Goal: Communication & Community: Answer question/provide support

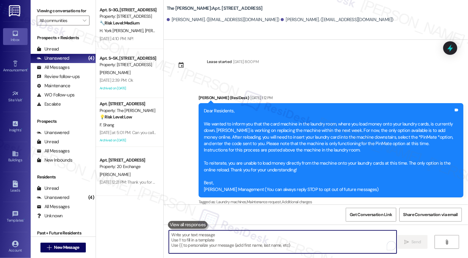
scroll to position [432, 0]
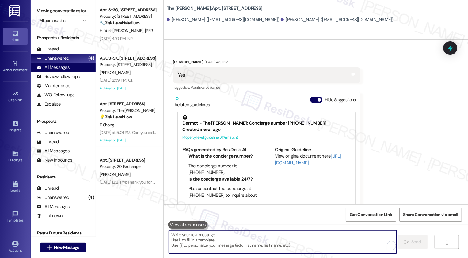
click at [68, 71] on div "All Messages" at bounding box center [53, 67] width 33 height 6
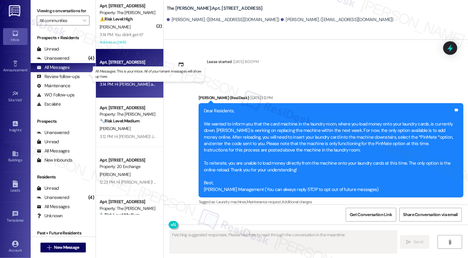
type textarea "Fetching suggested responses. Please feel free to read through the conversation…"
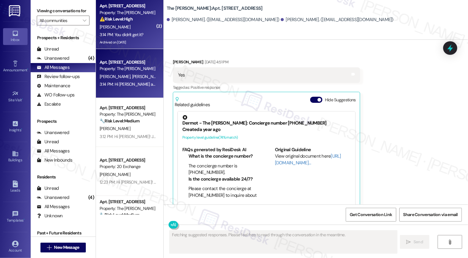
click at [116, 29] on div "[PERSON_NAME]" at bounding box center [128, 27] width 58 height 8
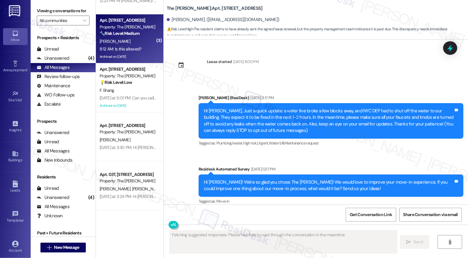
type textarea "Fetching suggested responses. Please feel free to read through the conversation…"
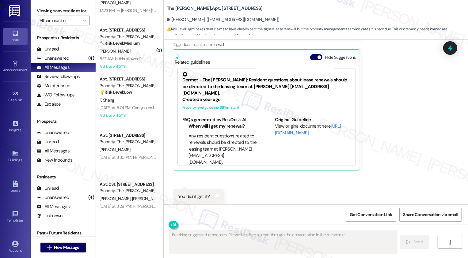
click at [127, 57] on div "8:12 AM: Is this allowed? 8:12 AM: Is this allowed?" at bounding box center [121, 59] width 42 height 6
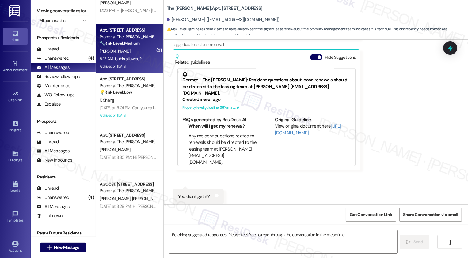
click at [127, 57] on div "8:12 AM: Is this allowed? 8:12 AM: Is this allowed?" at bounding box center [121, 59] width 42 height 6
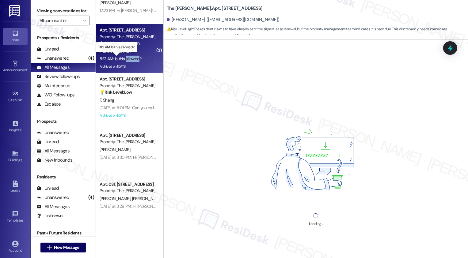
click at [127, 57] on div "8:12 AM: Is this allowed? 8:12 AM: Is this allowed?" at bounding box center [121, 59] width 42 height 6
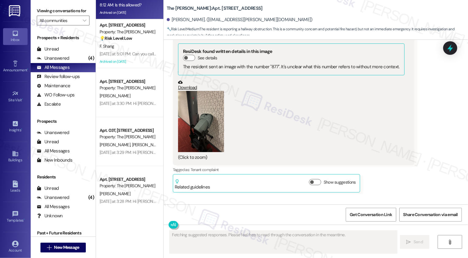
scroll to position [9251, 0]
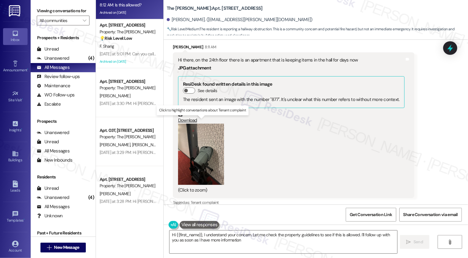
type textarea "Hi {{first_name}}, I understand your concern. Let me check the property guideli…"
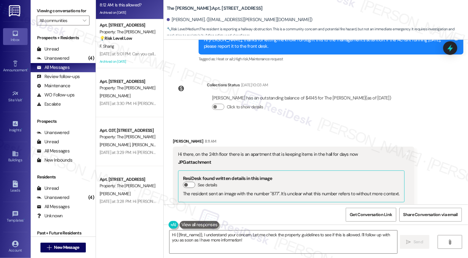
scroll to position [9159, 0]
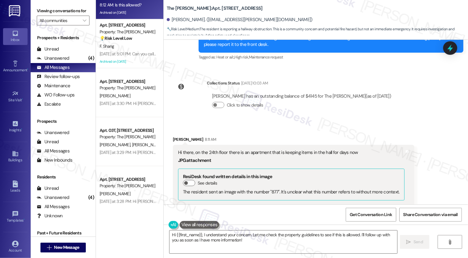
click at [196, 216] on button "Zoom image" at bounding box center [201, 246] width 46 height 61
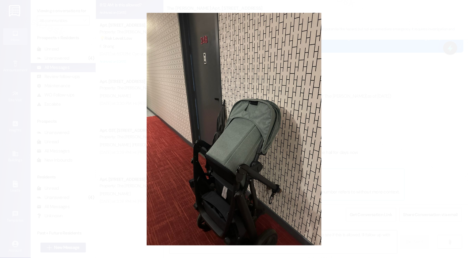
click at [347, 170] on button "Unzoom image" at bounding box center [234, 129] width 468 height 258
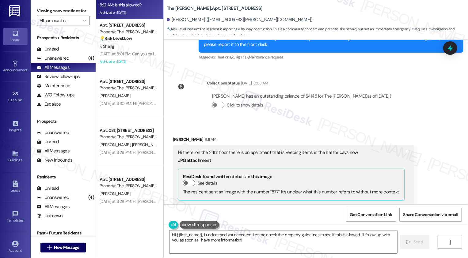
scroll to position [9139, 0]
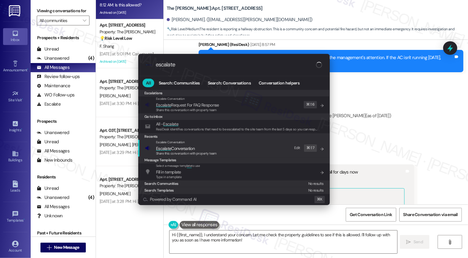
type input "escalate"
click at [193, 152] on span "Share this conversation with property team" at bounding box center [186, 153] width 61 height 4
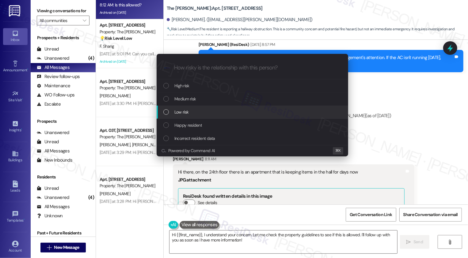
click at [203, 113] on div "Low risk" at bounding box center [252, 112] width 179 height 7
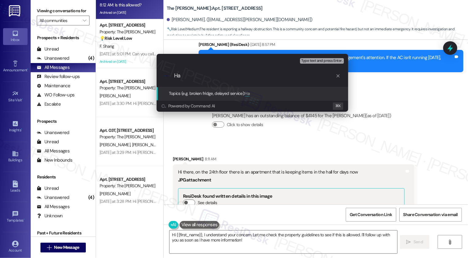
type input "H"
type input "Hallway Item"
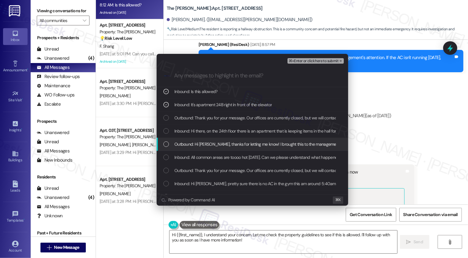
scroll to position [0, 0]
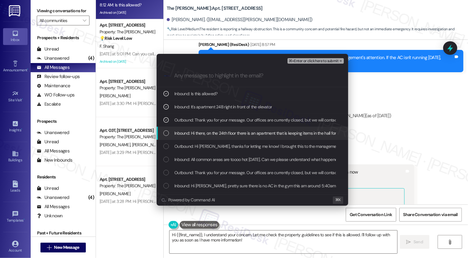
click at [223, 132] on span "Inbound: Hi there, on the 24th floor there is an apartment that is keeping item…" at bounding box center [264, 133] width 180 height 7
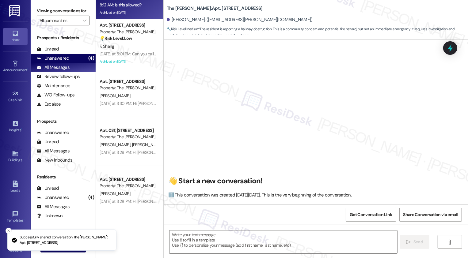
click at [80, 63] on div "Unanswered (4)" at bounding box center [63, 58] width 65 height 9
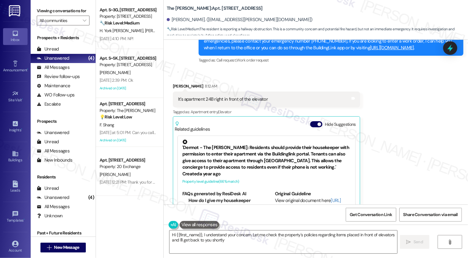
type textarea "Hi {{first_name}}, I understand your concern. Let me check the property's polic…"
